Goal: Information Seeking & Learning: Learn about a topic

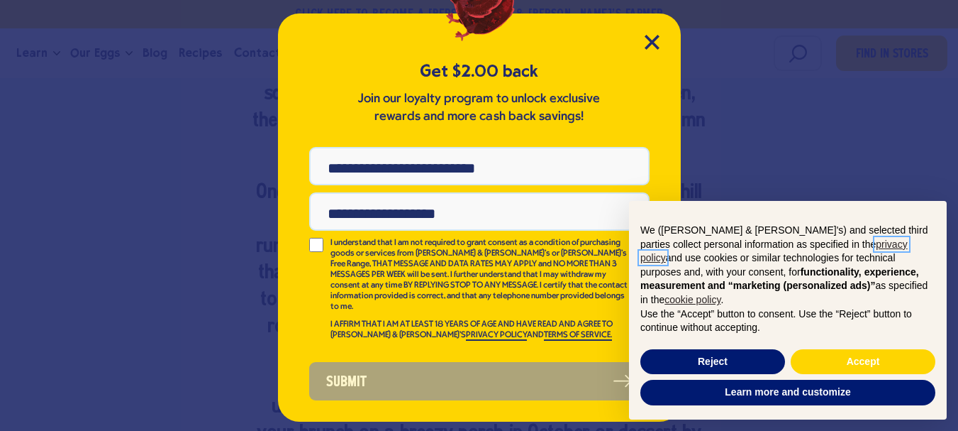
scroll to position [1064, 0]
click at [651, 43] on icon "Close Modal" at bounding box center [652, 41] width 13 height 13
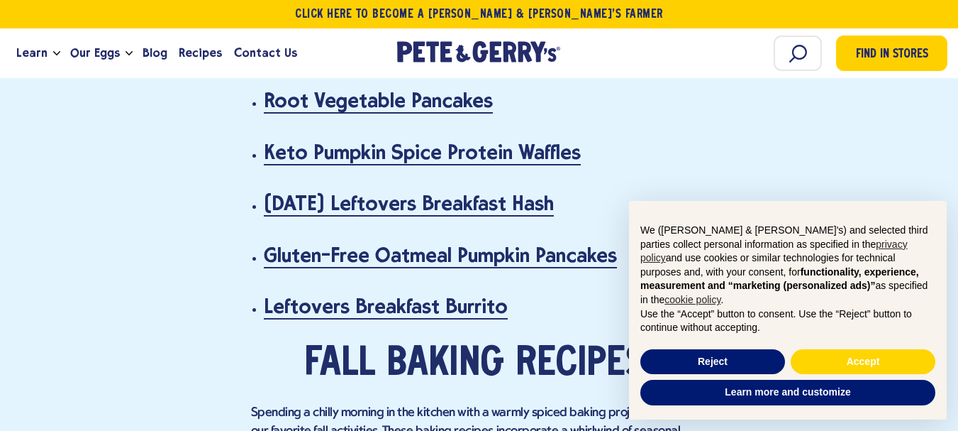
scroll to position [2258, 0]
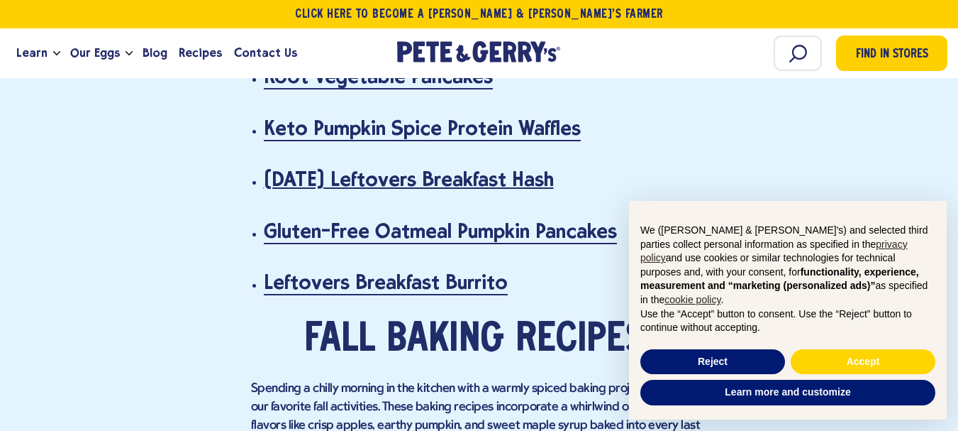
click at [405, 184] on link "Thanksgiving Leftovers Breakfast Hash" at bounding box center [409, 179] width 290 height 25
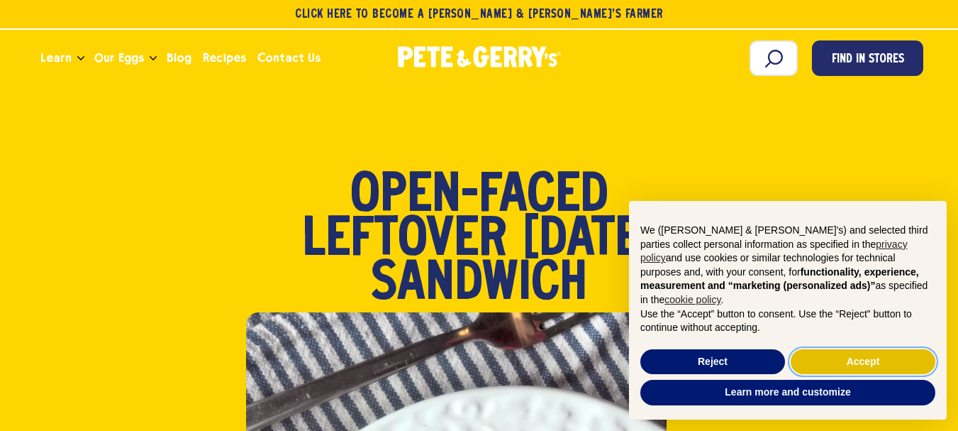
click at [844, 367] on button "Accept" at bounding box center [863, 362] width 145 height 26
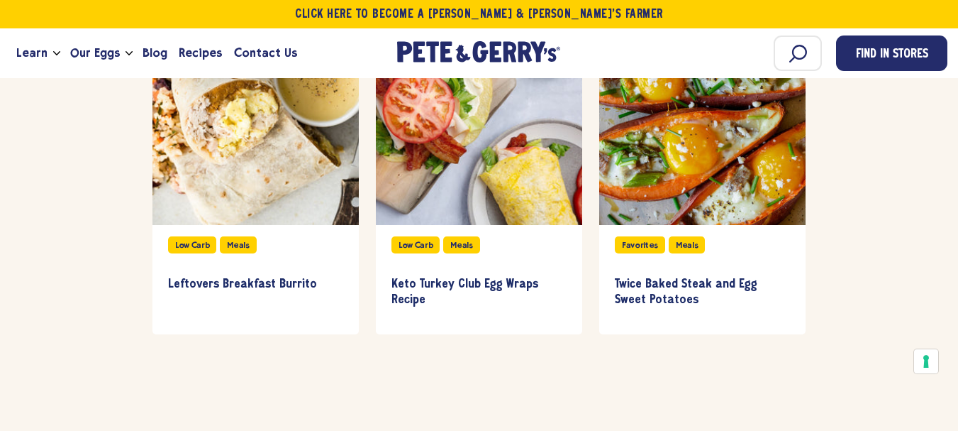
scroll to position [2554, 0]
